Goal: Find specific page/section: Find specific page/section

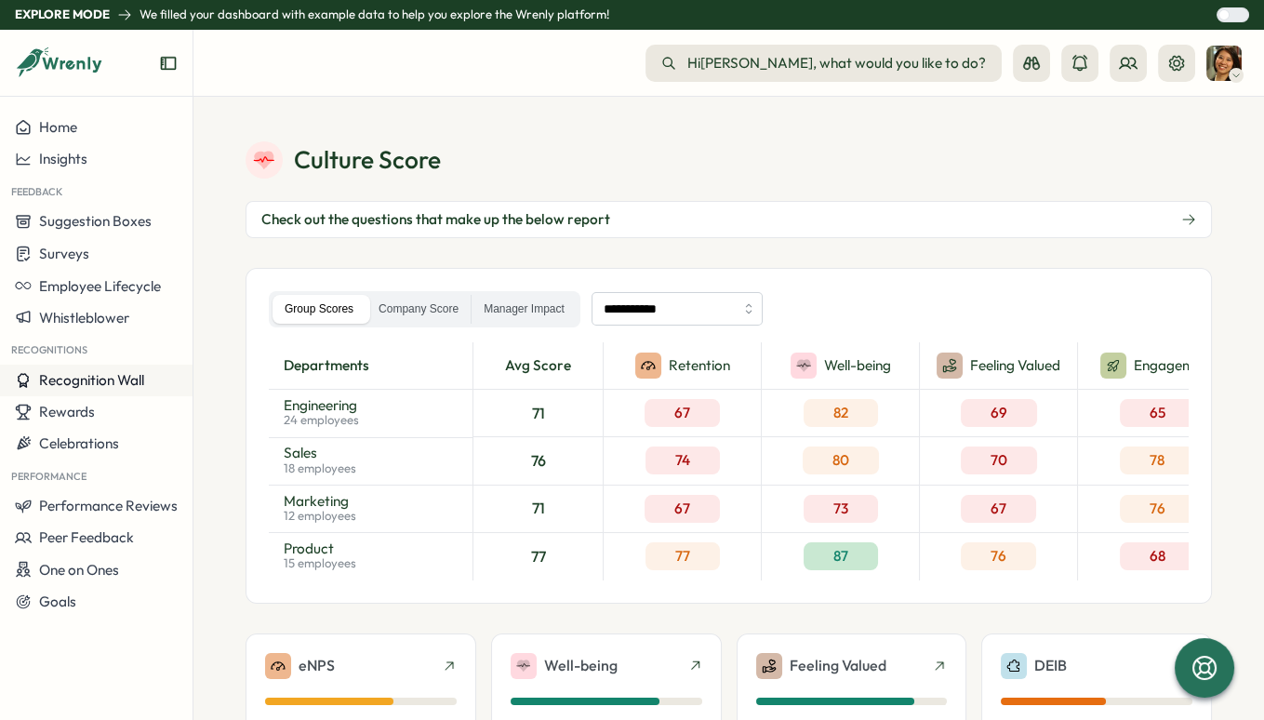
click at [90, 380] on span "Recognition Wall" at bounding box center [91, 380] width 105 height 18
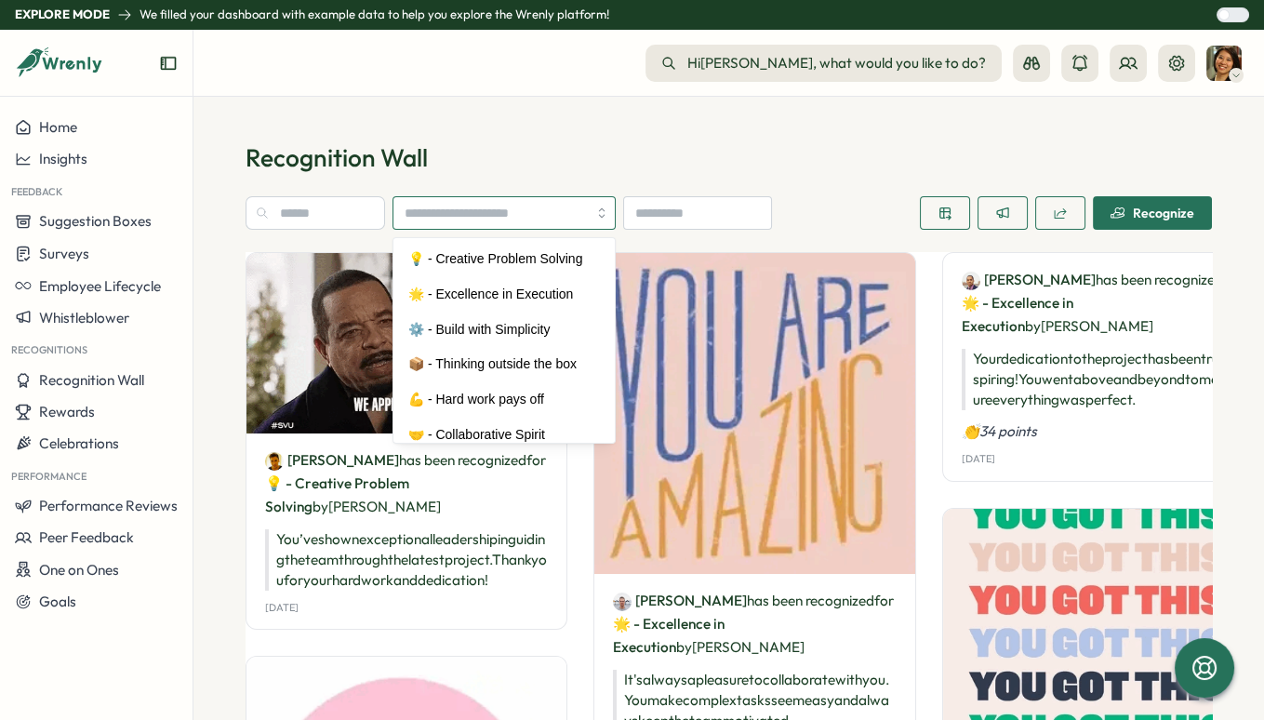
click at [585, 215] on input "search" at bounding box center [503, 212] width 223 height 33
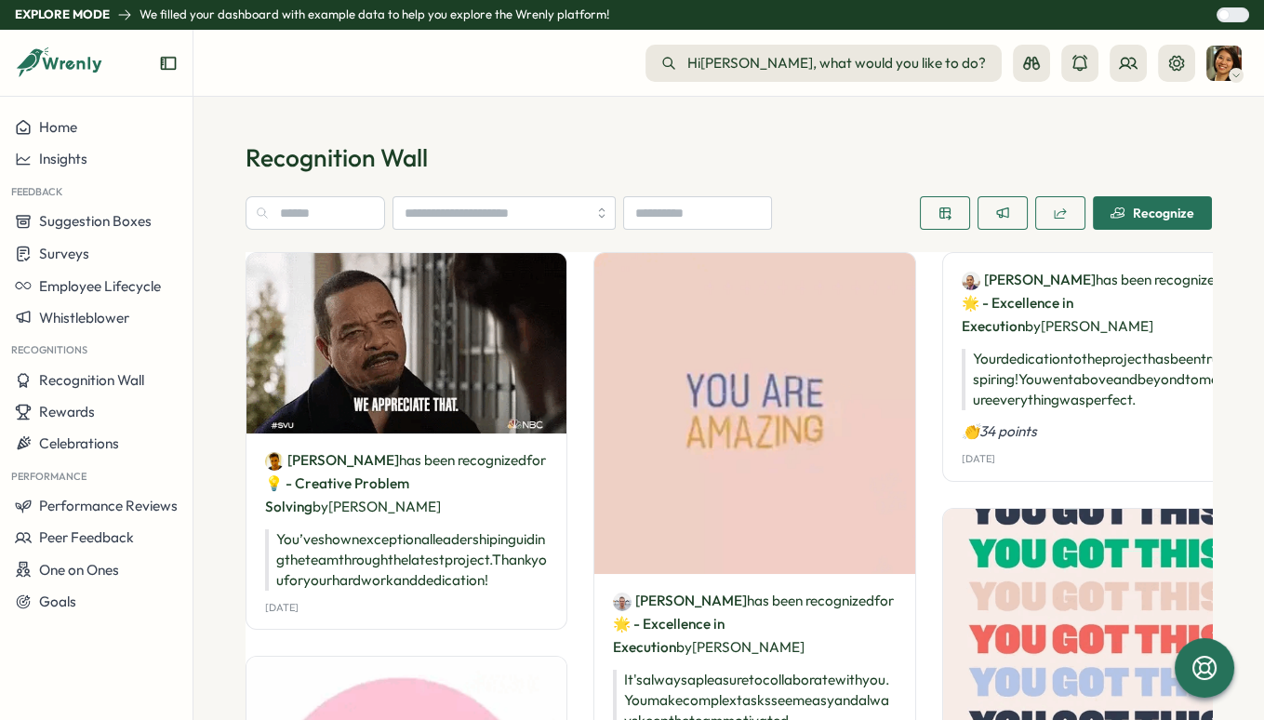
click at [822, 162] on p "Recognition Wall" at bounding box center [729, 157] width 966 height 33
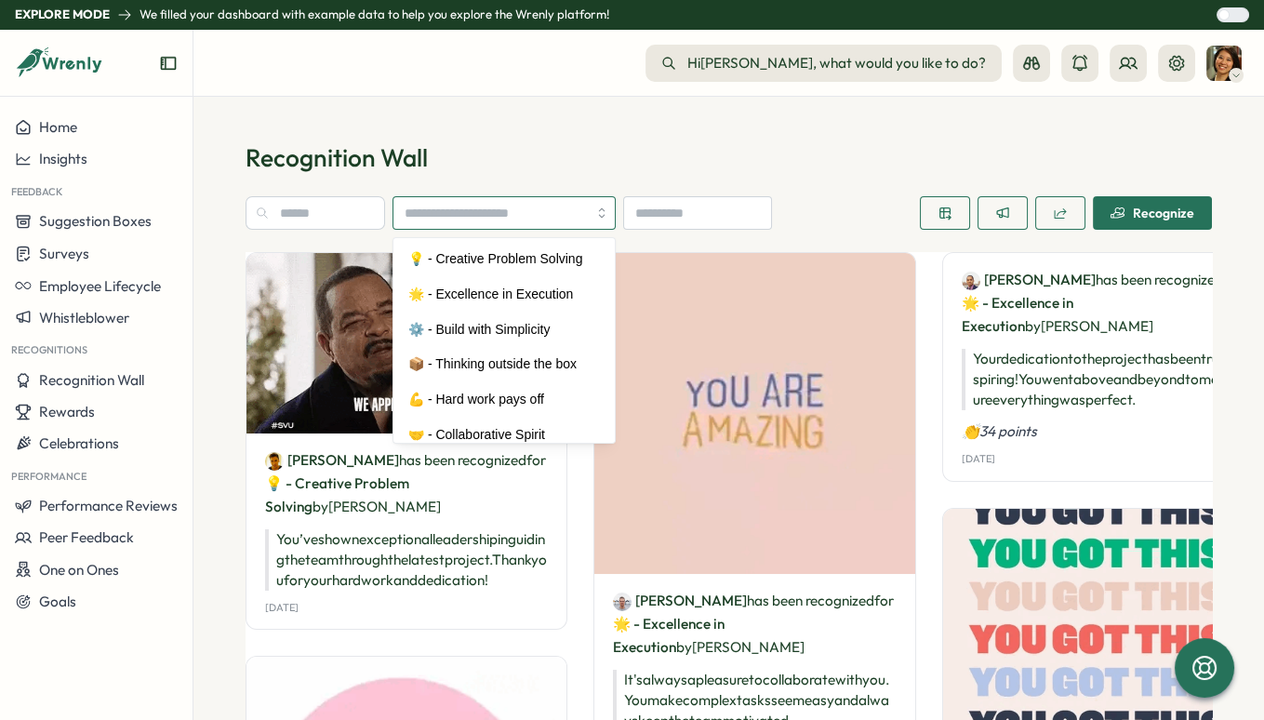
click at [510, 209] on input "search" at bounding box center [503, 212] width 223 height 33
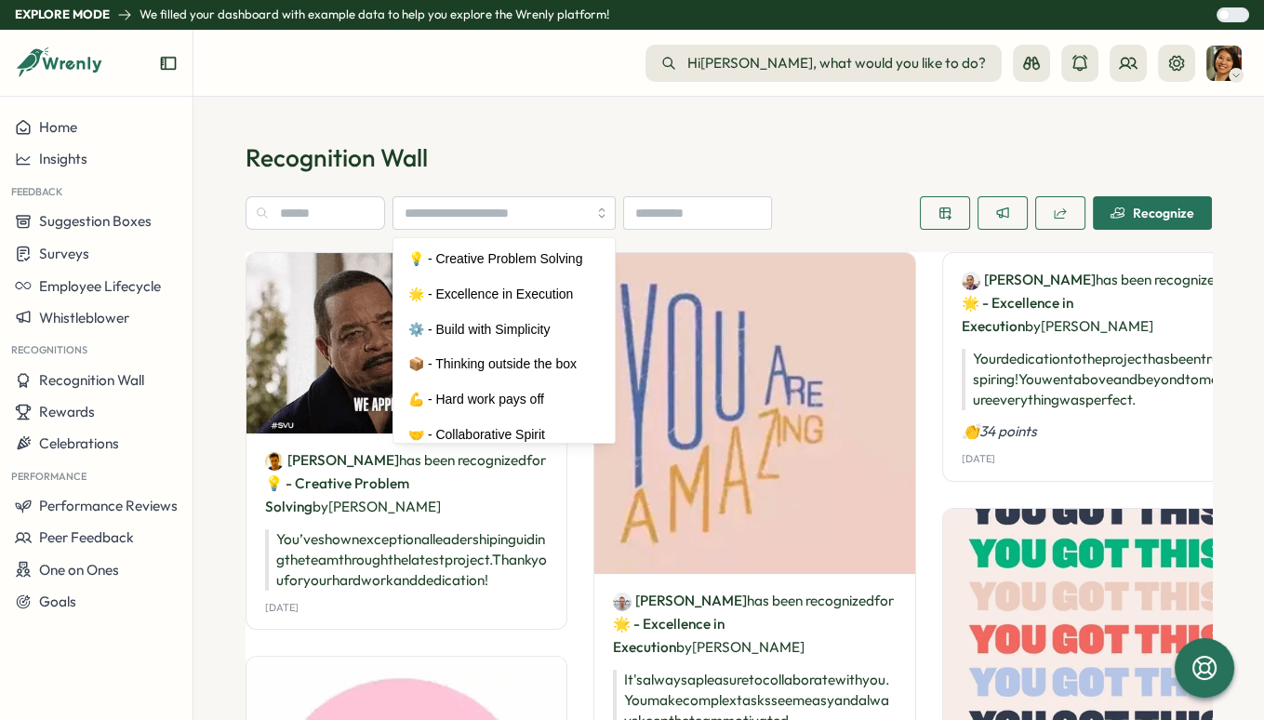
click at [522, 145] on p "Recognition Wall" at bounding box center [729, 157] width 966 height 33
